Goal: Task Accomplishment & Management: Use online tool/utility

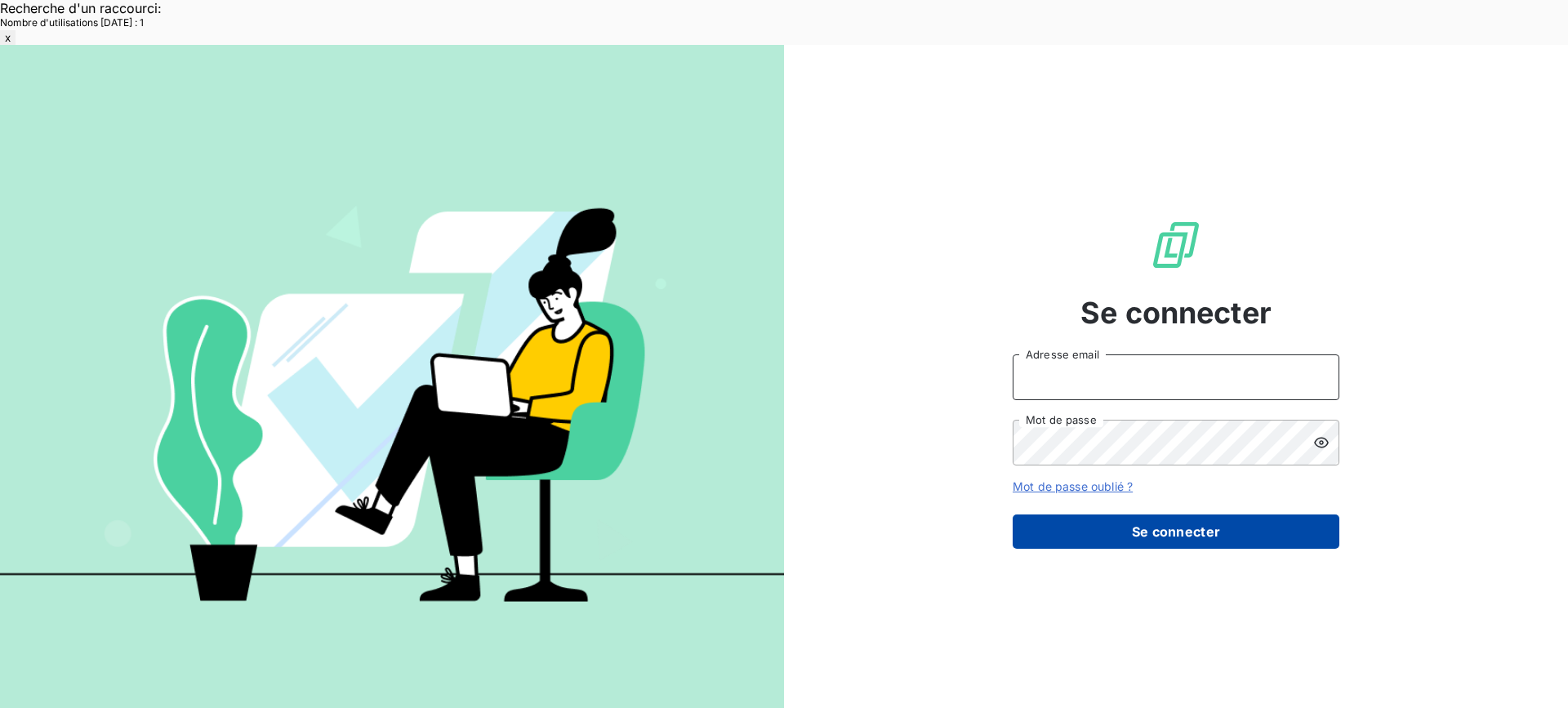
type input "[EMAIL_ADDRESS][DOMAIN_NAME]"
click at [1176, 514] on button "Se connecter" at bounding box center [1176, 532] width 327 height 34
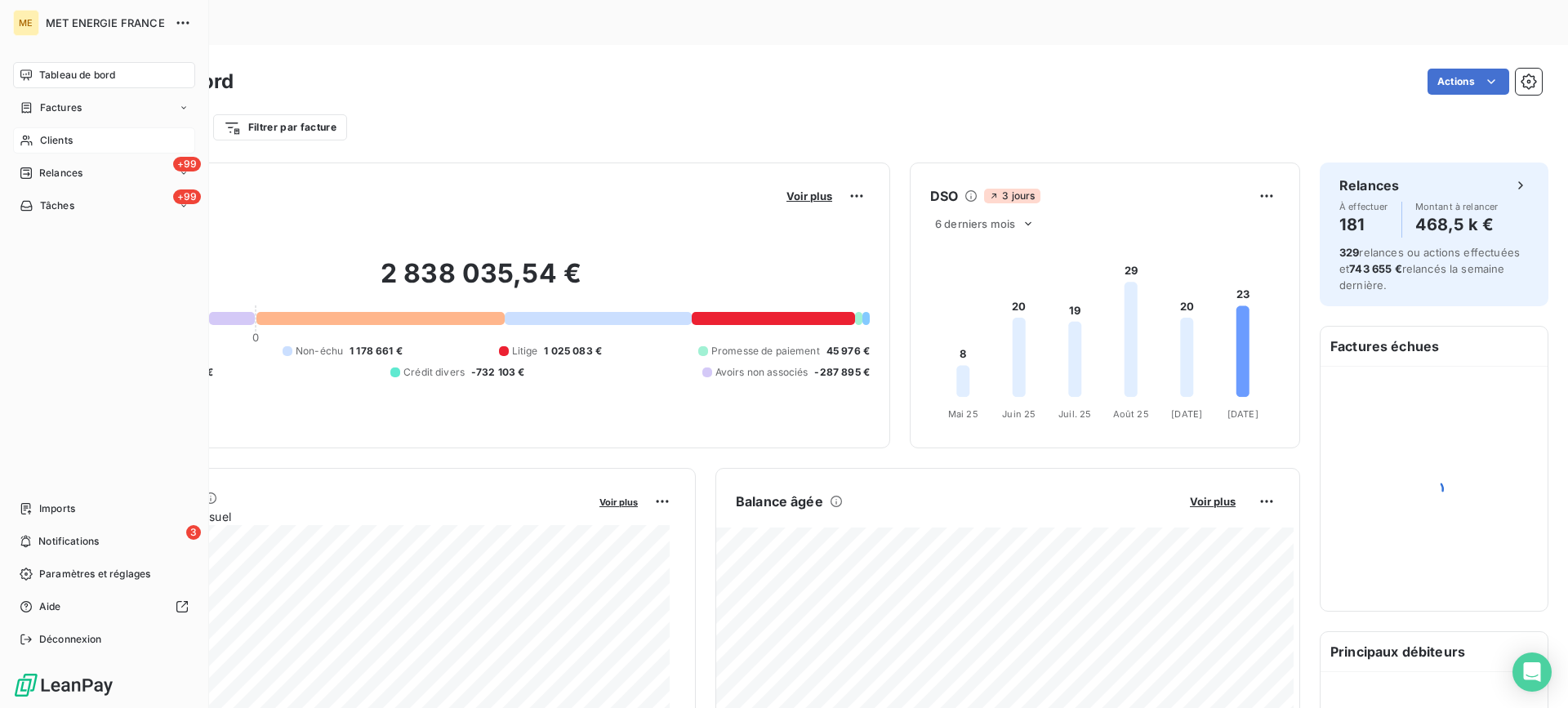
click at [49, 143] on span "Clients" at bounding box center [57, 140] width 33 height 15
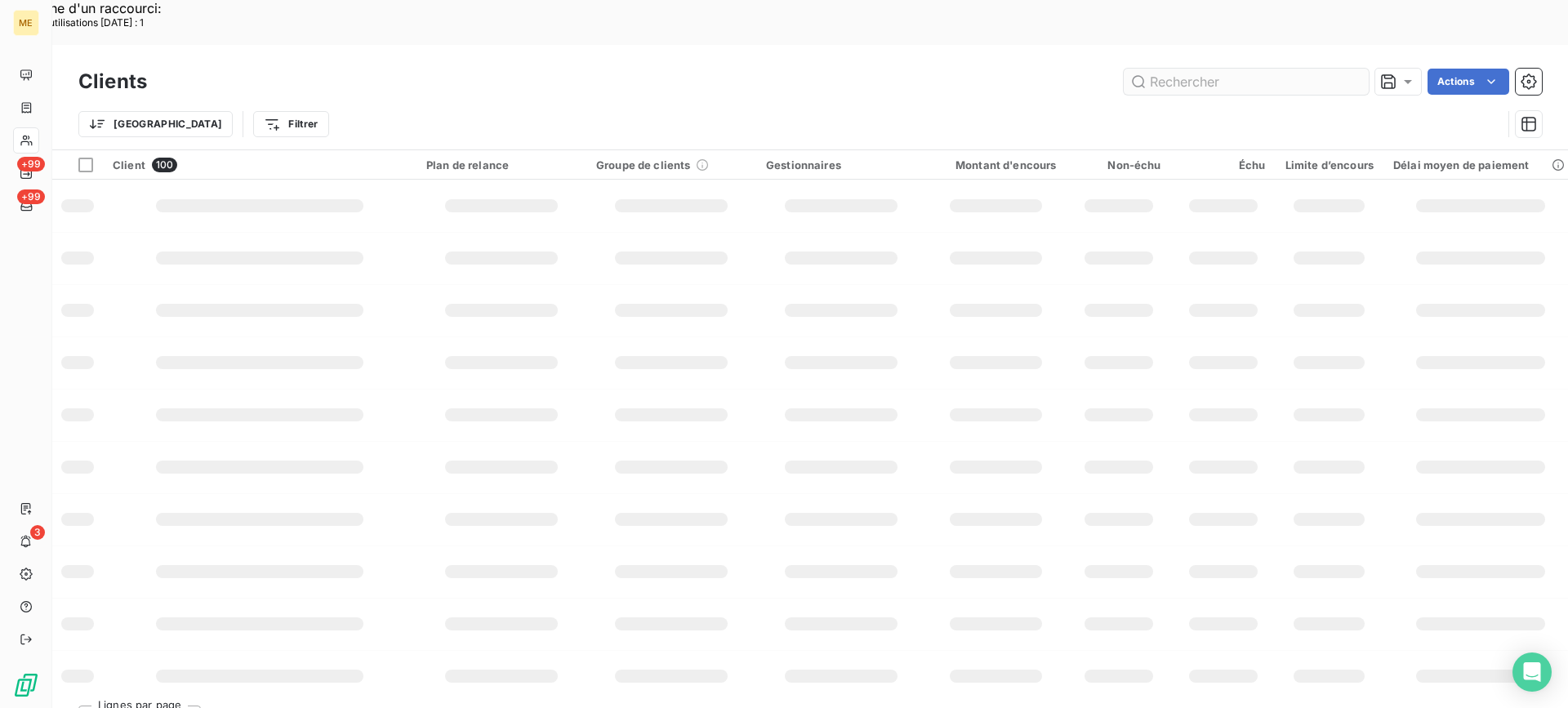
click at [1251, 69] on input "text" at bounding box center [1246, 82] width 245 height 26
click at [1244, 69] on input "19834587425841" at bounding box center [1246, 82] width 245 height 26
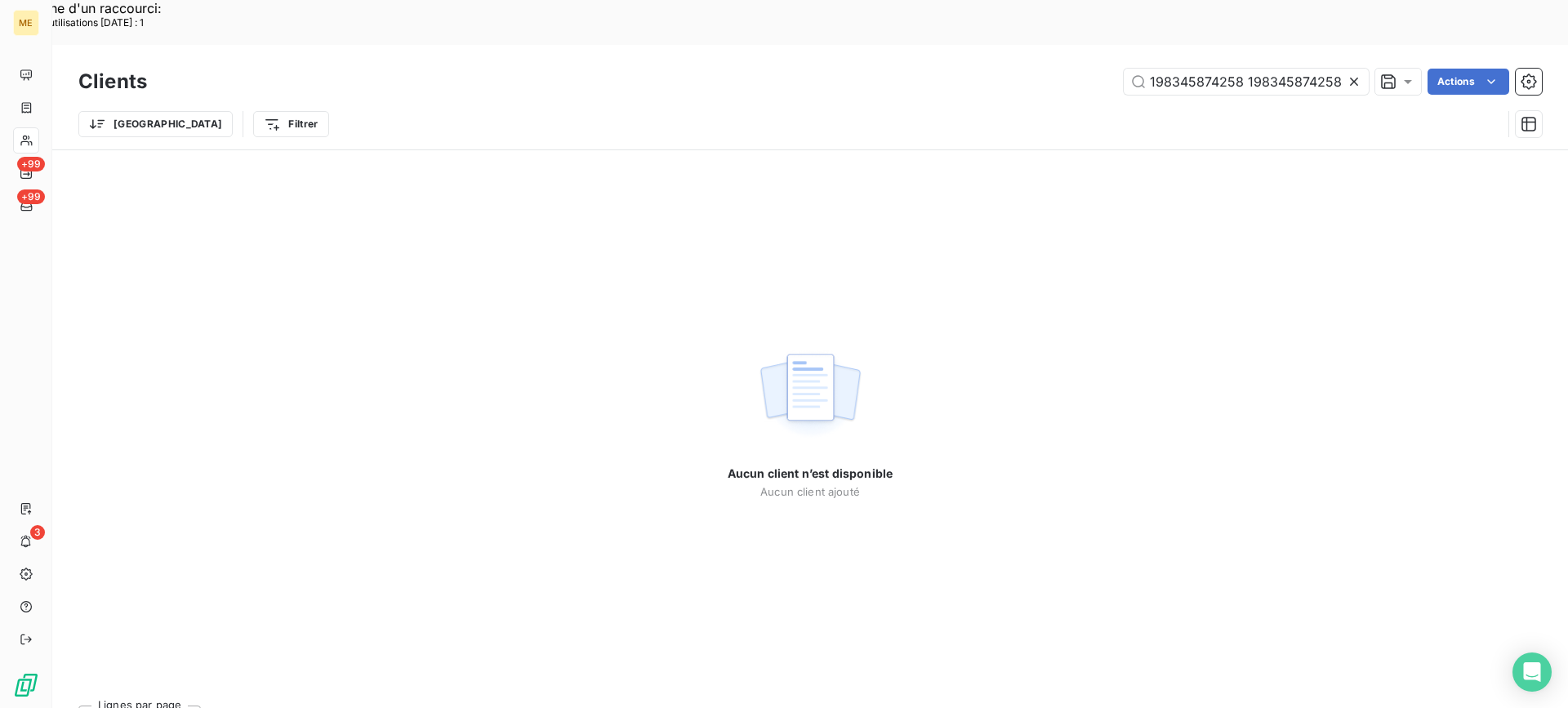
drag, startPoint x: 1230, startPoint y: 37, endPoint x: 1104, endPoint y: 53, distance: 127.0
click at [1104, 65] on div "Clients 198345874258 1983458742584141 Actions" at bounding box center [811, 82] width 1464 height 34
click at [1154, 69] on input "1983458742584141" at bounding box center [1246, 82] width 245 height 26
click at [1281, 69] on input "1983458742584141" at bounding box center [1246, 82] width 245 height 26
click at [1151, 69] on input "1983458742584141" at bounding box center [1246, 82] width 245 height 26
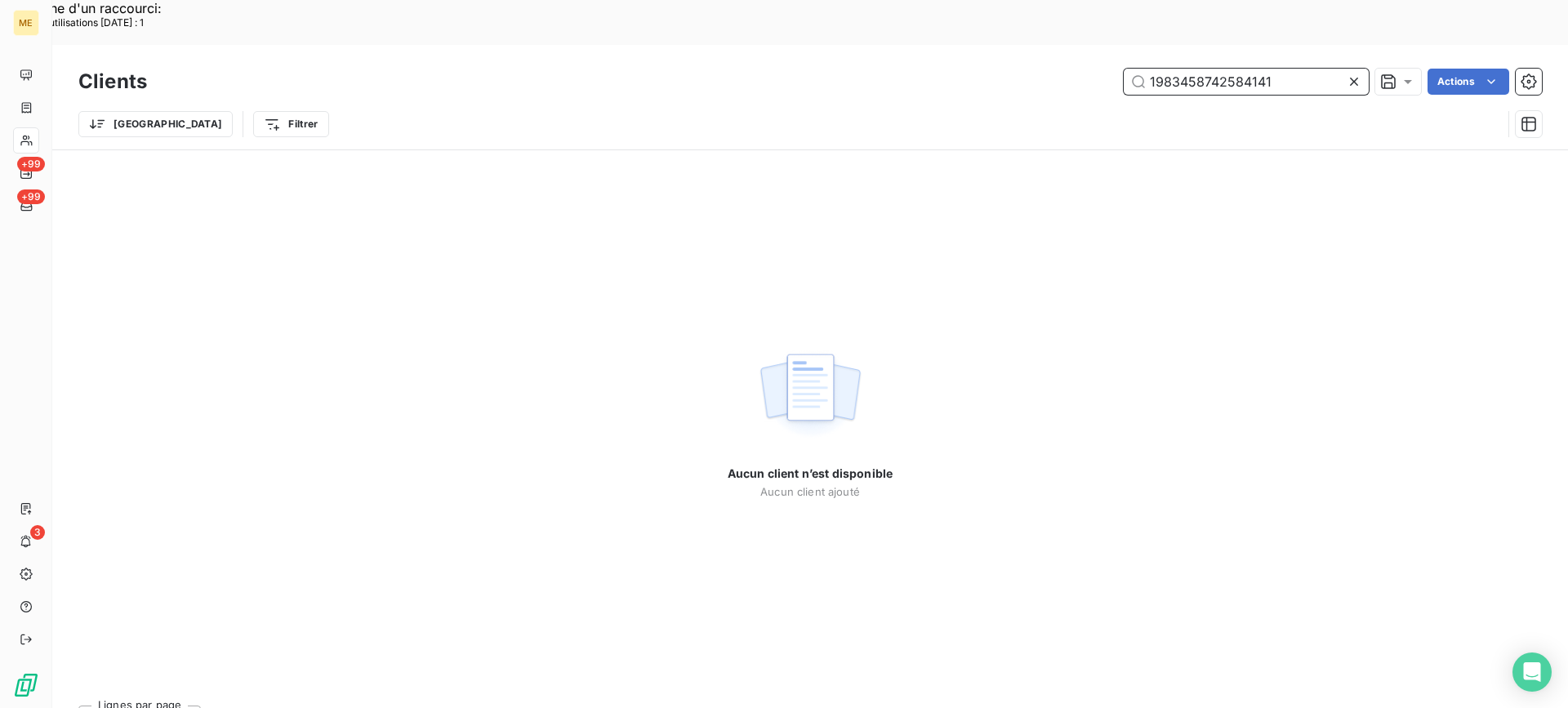
click at [1284, 69] on input "1983458742584141" at bounding box center [1246, 82] width 245 height 26
paste input "METFRA000000674"
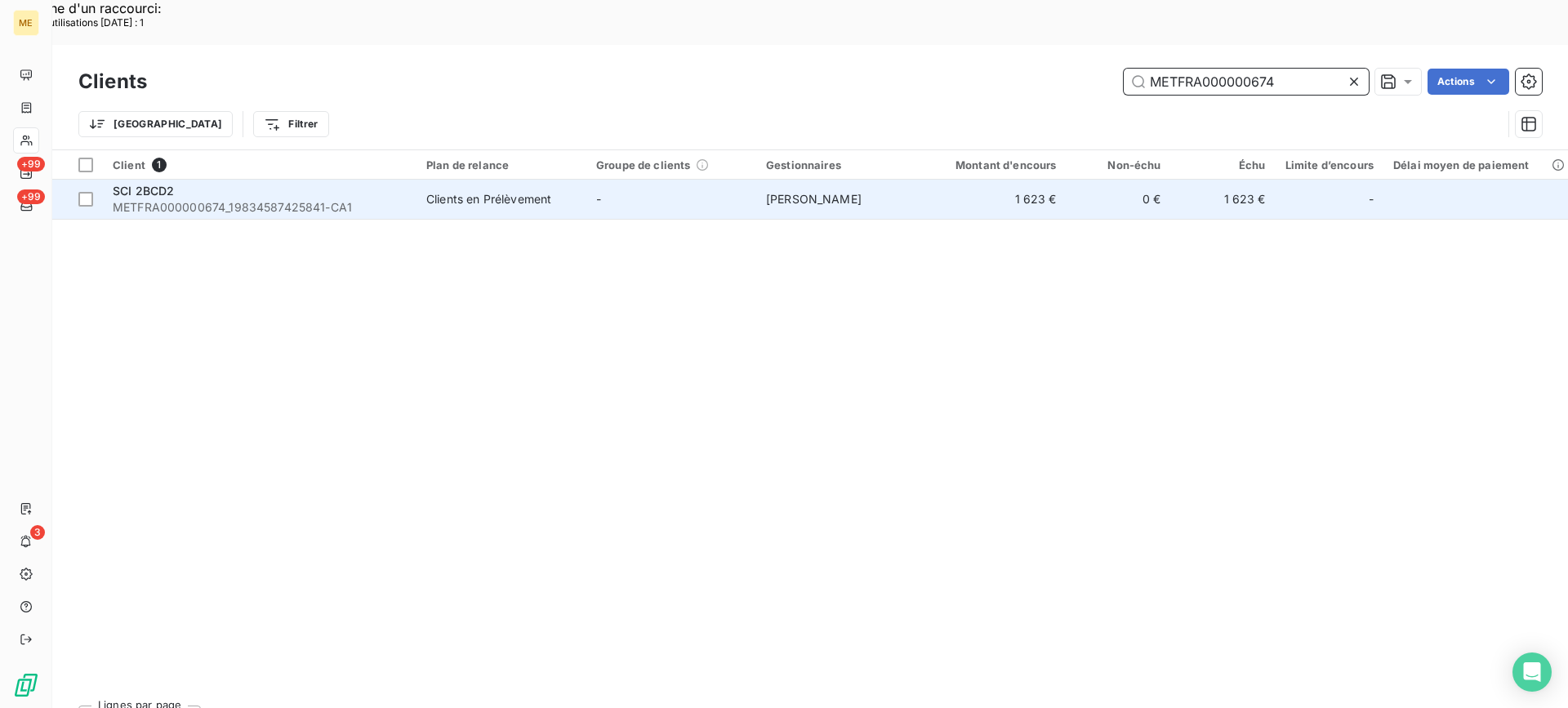
type input "METFRA000000674"
click at [380, 199] on span "METFRA000000674_19834587425841-CA1" at bounding box center [259, 208] width 294 height 16
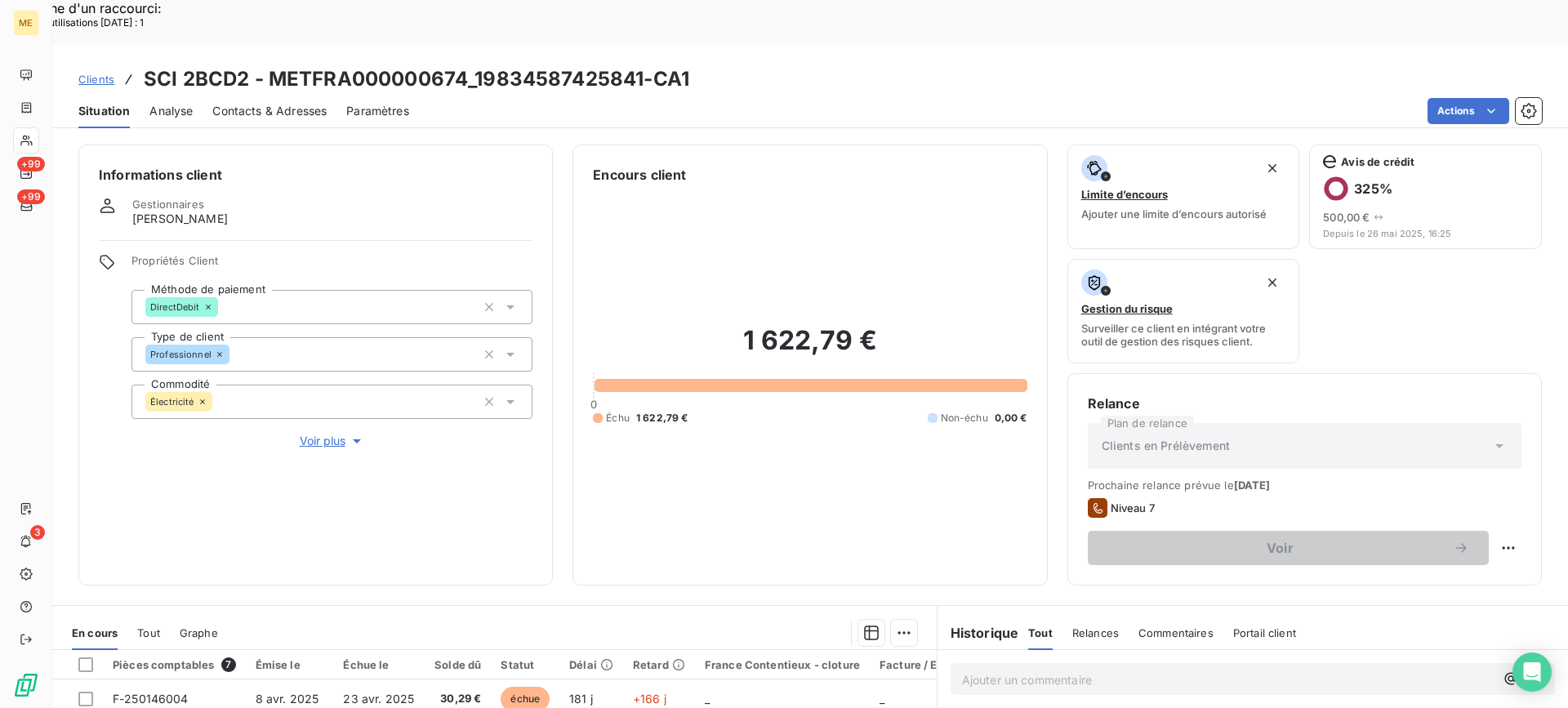
click at [318, 433] on span "Voir plus" at bounding box center [332, 441] width 66 height 16
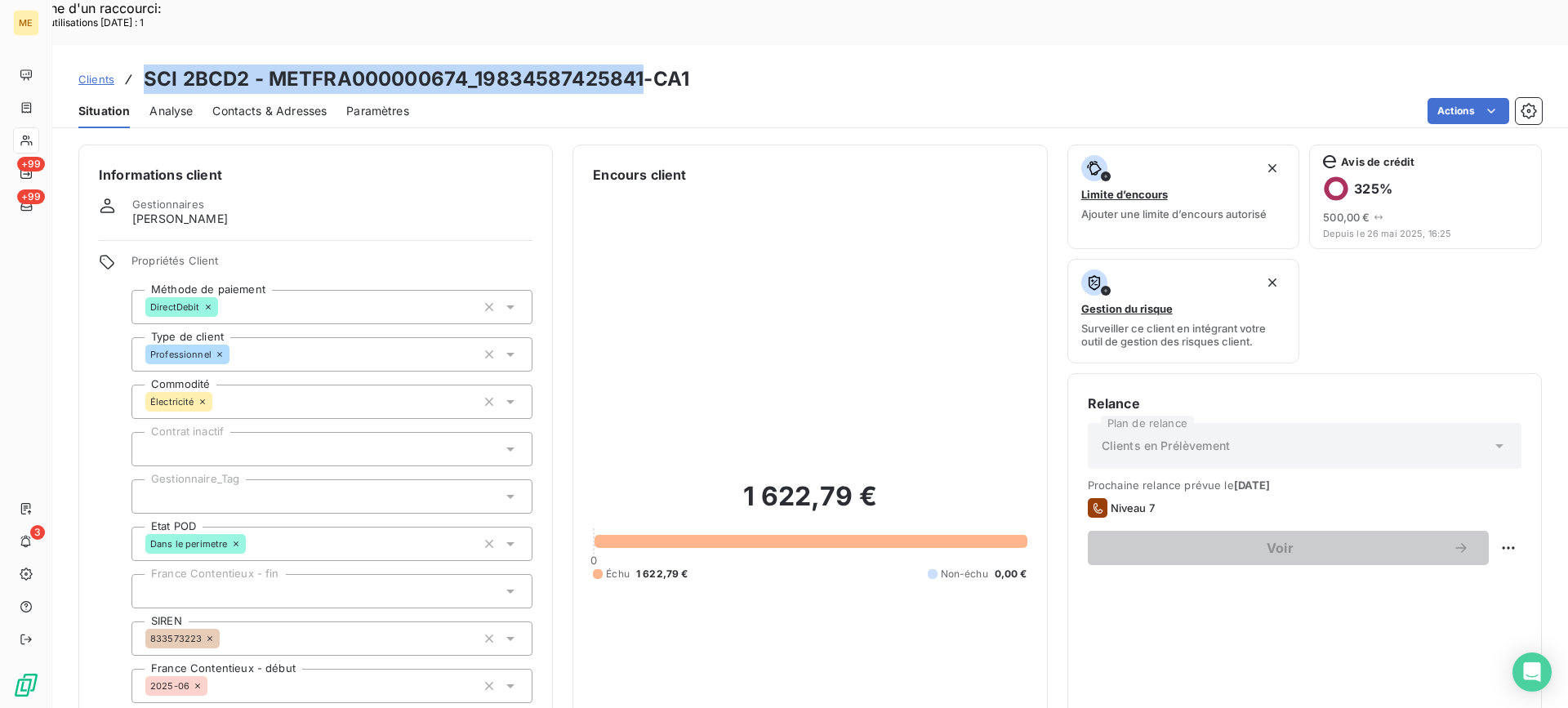
drag, startPoint x: 642, startPoint y: 29, endPoint x: 130, endPoint y: 25, distance: 512.0
click at [130, 65] on div "Clients SCI 2BCD2 - METFRA000000674_19834587425841-CA1" at bounding box center [384, 80] width 611 height 30
copy h3 "SCI 2BCD2 - METFRA000000674_19834587425841"
